Goal: Information Seeking & Learning: Learn about a topic

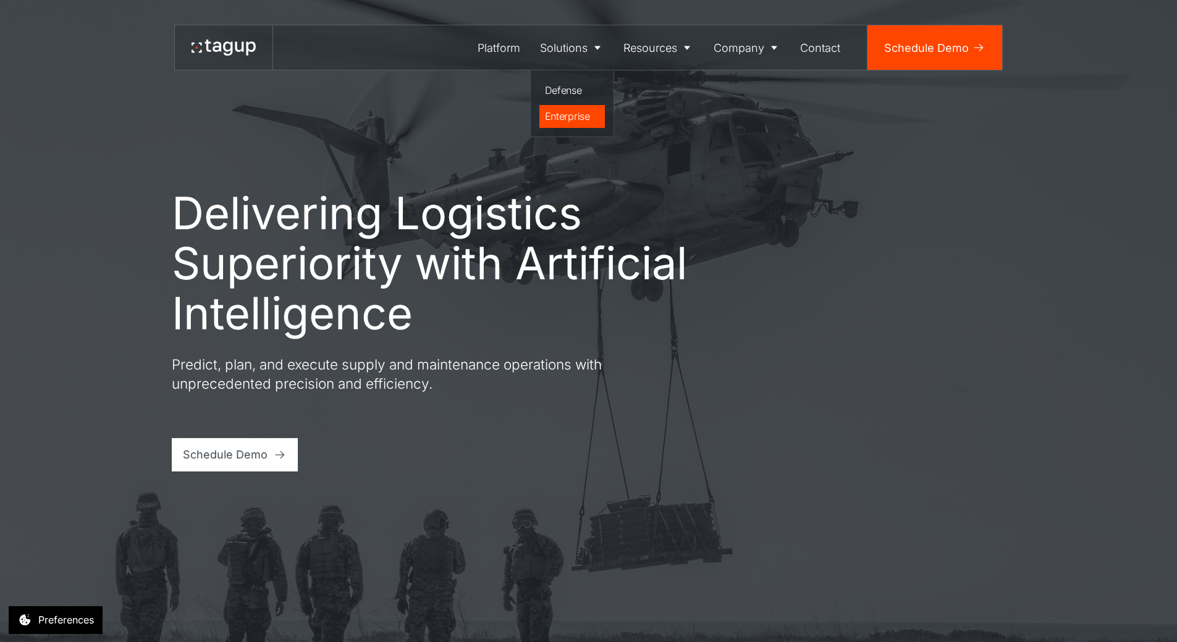
click at [571, 113] on div "Enterprise" at bounding box center [572, 116] width 55 height 15
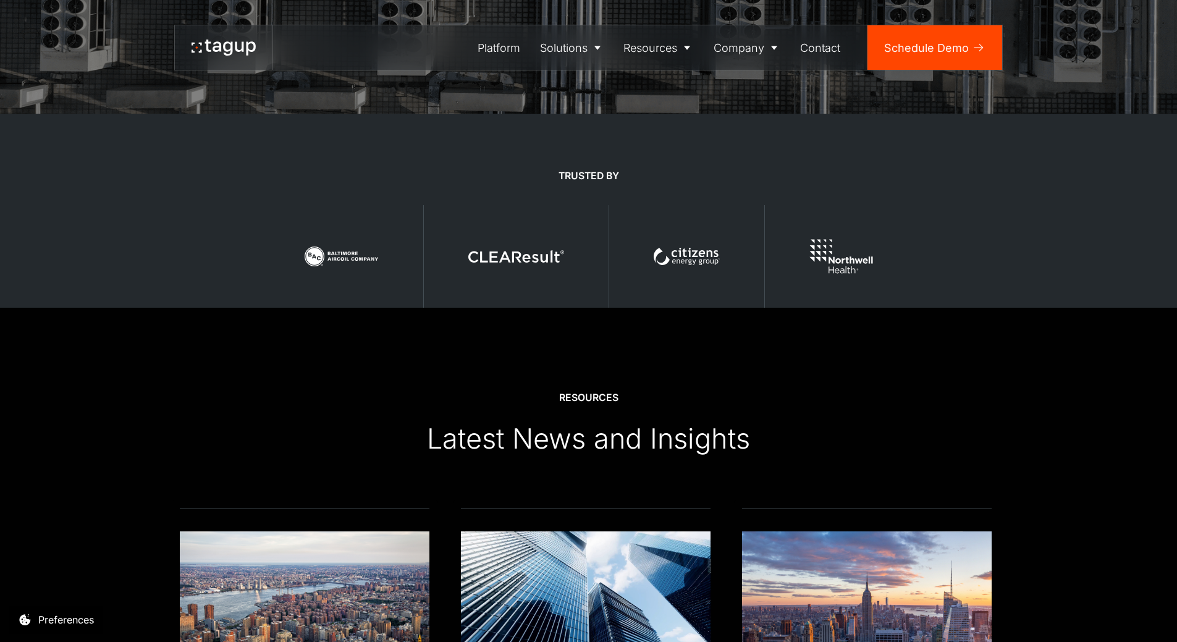
scroll to position [3275, 0]
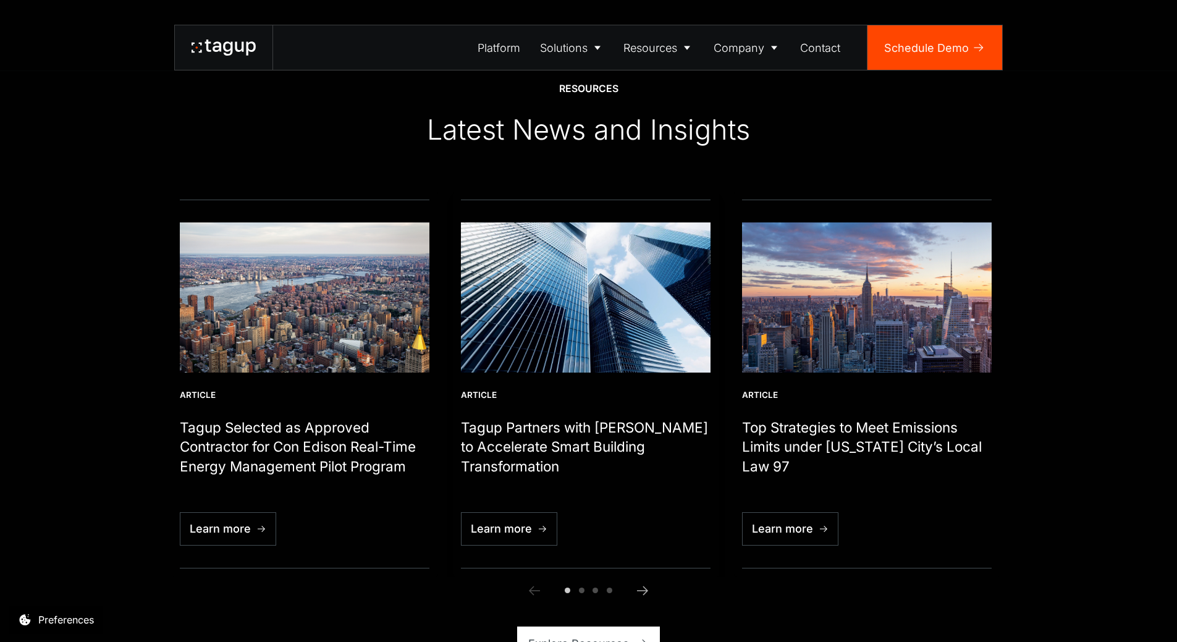
click at [583, 429] on h1 "Tagup Partners with [PERSON_NAME] to Accelerate Smart Building Transformation" at bounding box center [586, 447] width 250 height 59
click at [543, 518] on link "Learn more" at bounding box center [509, 528] width 96 height 33
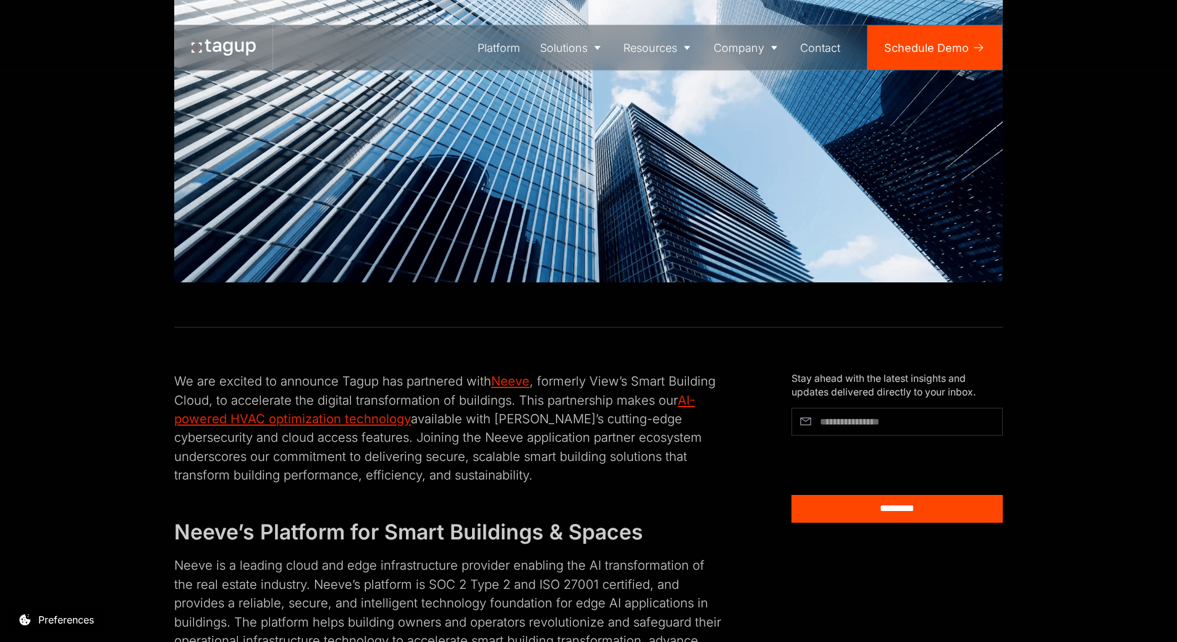
scroll to position [371, 0]
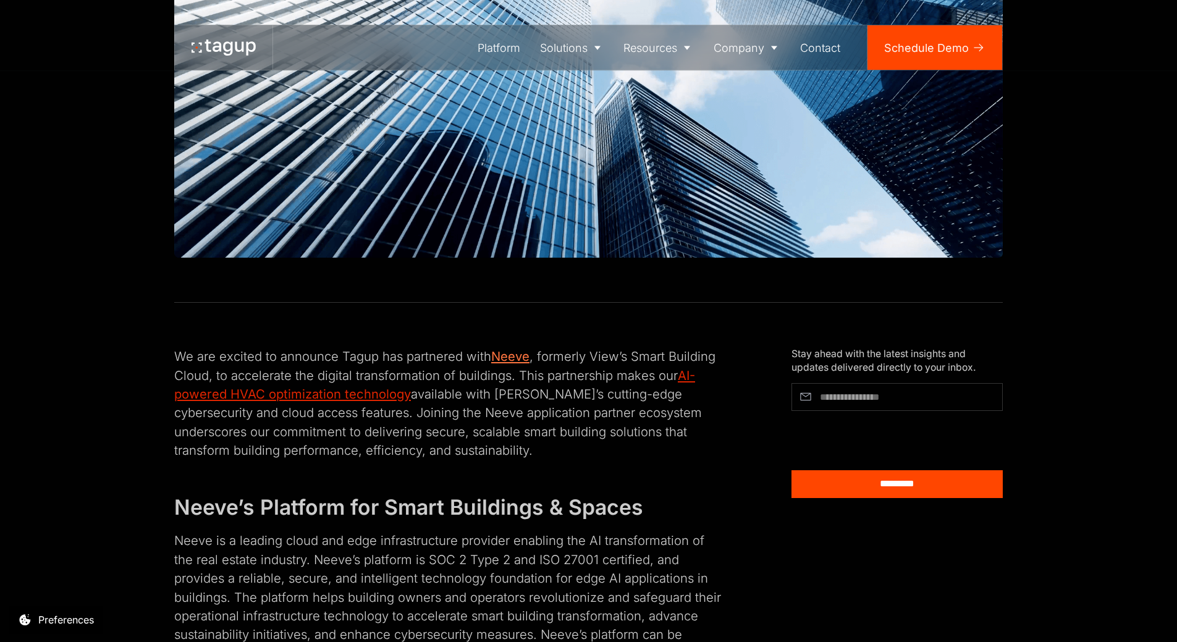
click at [512, 352] on link "Neeve" at bounding box center [510, 355] width 38 height 15
